Goal: Information Seeking & Learning: Learn about a topic

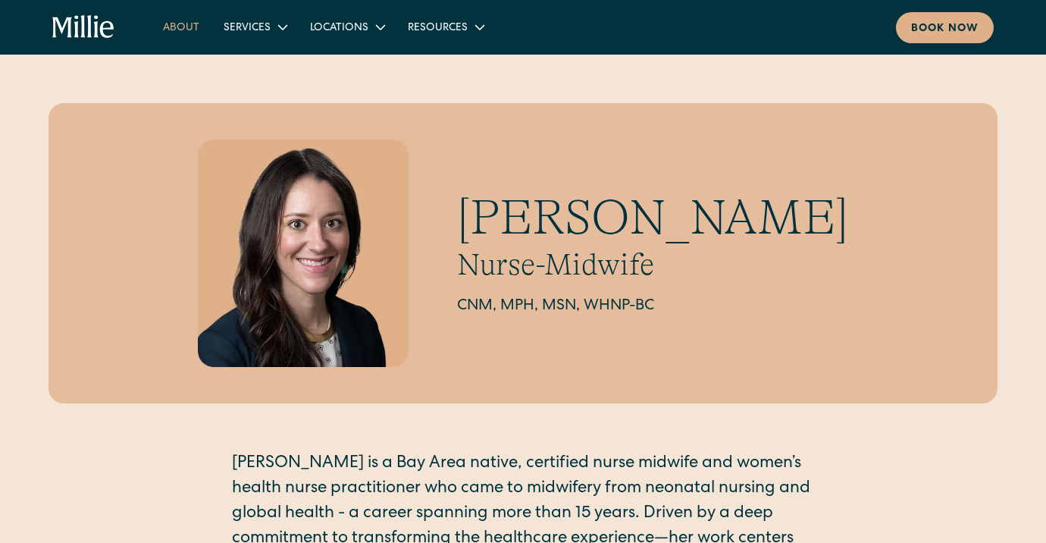
click at [191, 29] on link "About" at bounding box center [181, 26] width 61 height 25
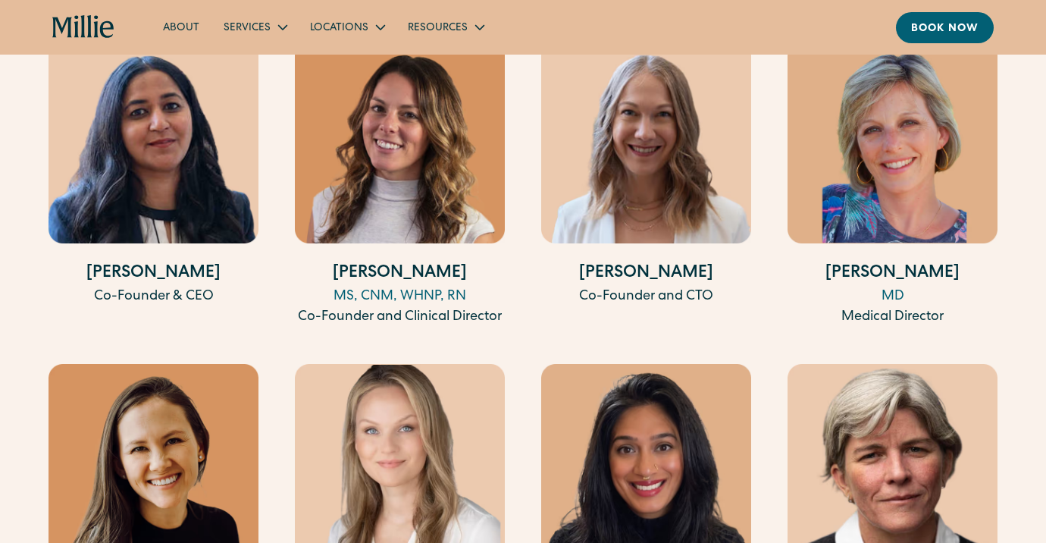
scroll to position [2909, 0]
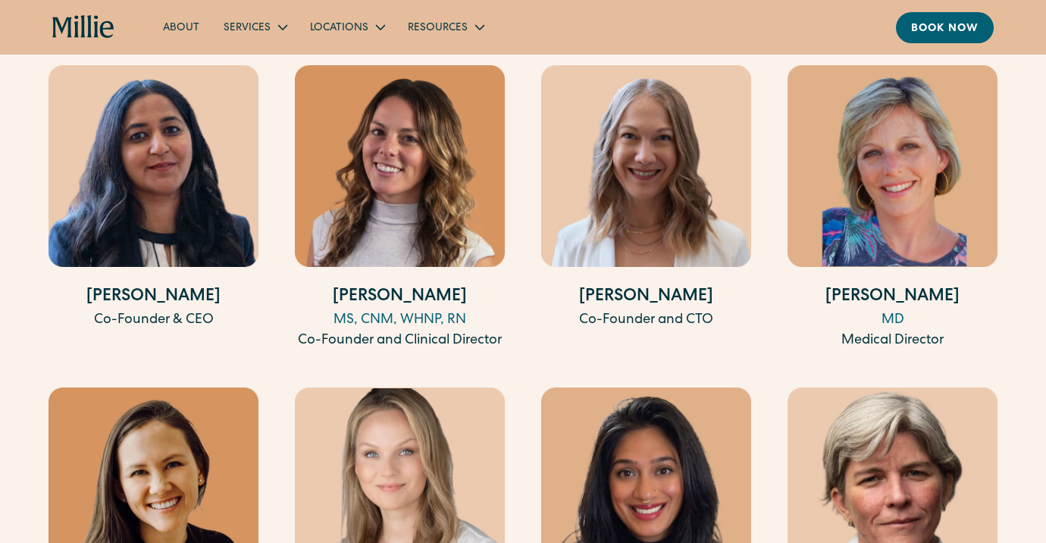
click at [402, 321] on div "MS, CNM, WHNP, RN" at bounding box center [400, 320] width 210 height 20
click at [402, 291] on h4 "[PERSON_NAME]" at bounding box center [400, 297] width 210 height 25
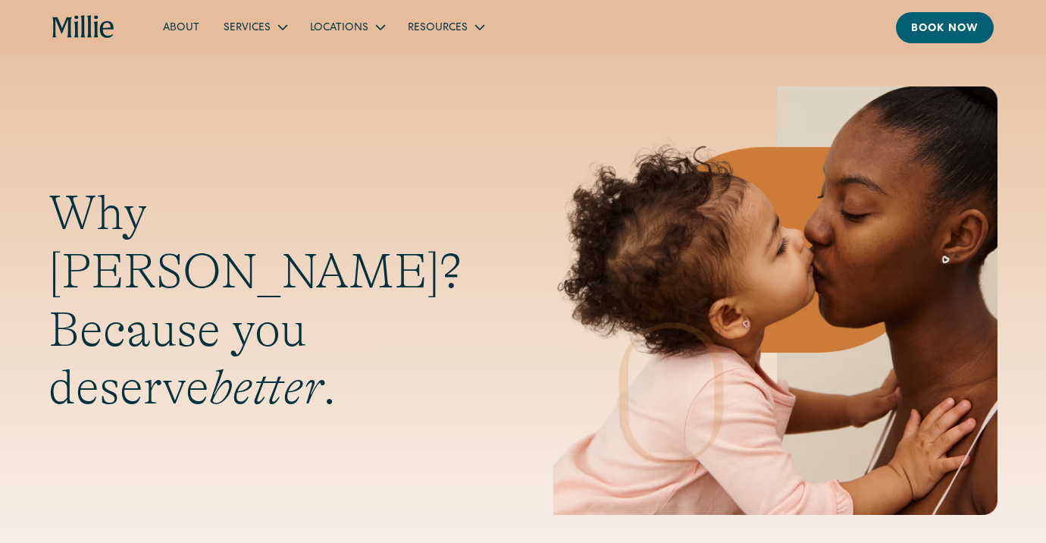
scroll to position [0, 0]
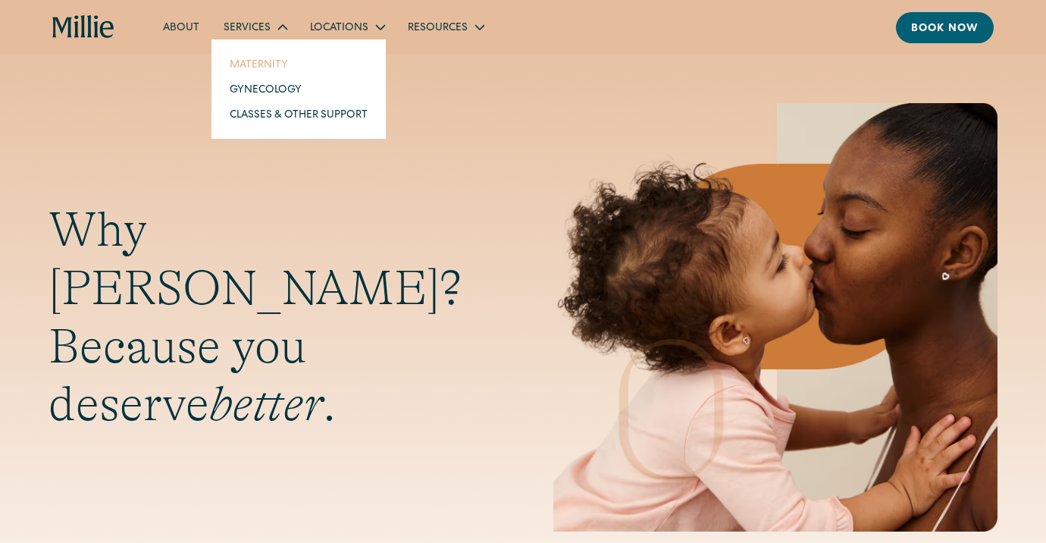
click at [252, 61] on link "Maternity" at bounding box center [298, 64] width 162 height 25
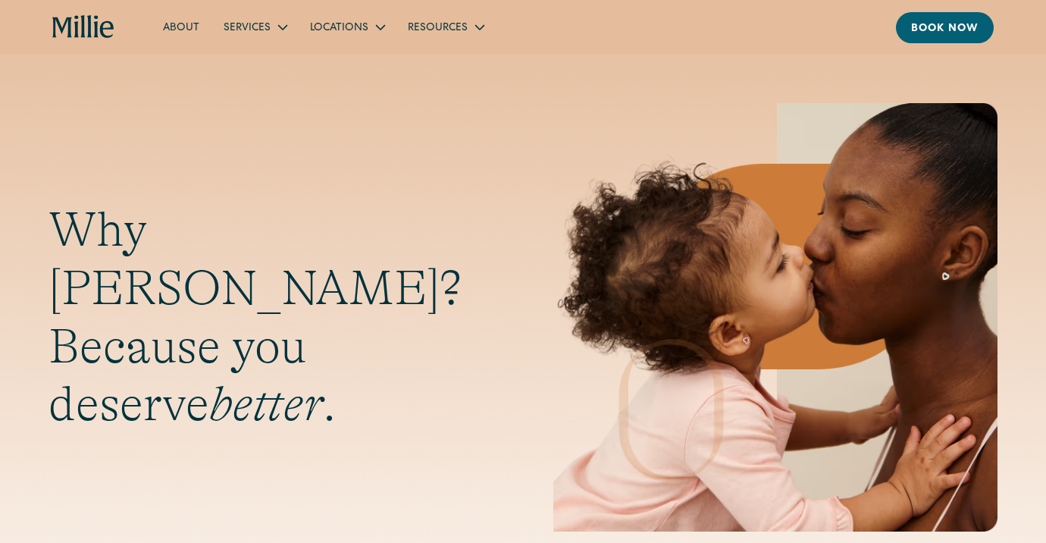
click at [183, 28] on link "About" at bounding box center [181, 26] width 61 height 25
click at [192, 32] on link "About" at bounding box center [181, 26] width 61 height 25
